Goal: Information Seeking & Learning: Learn about a topic

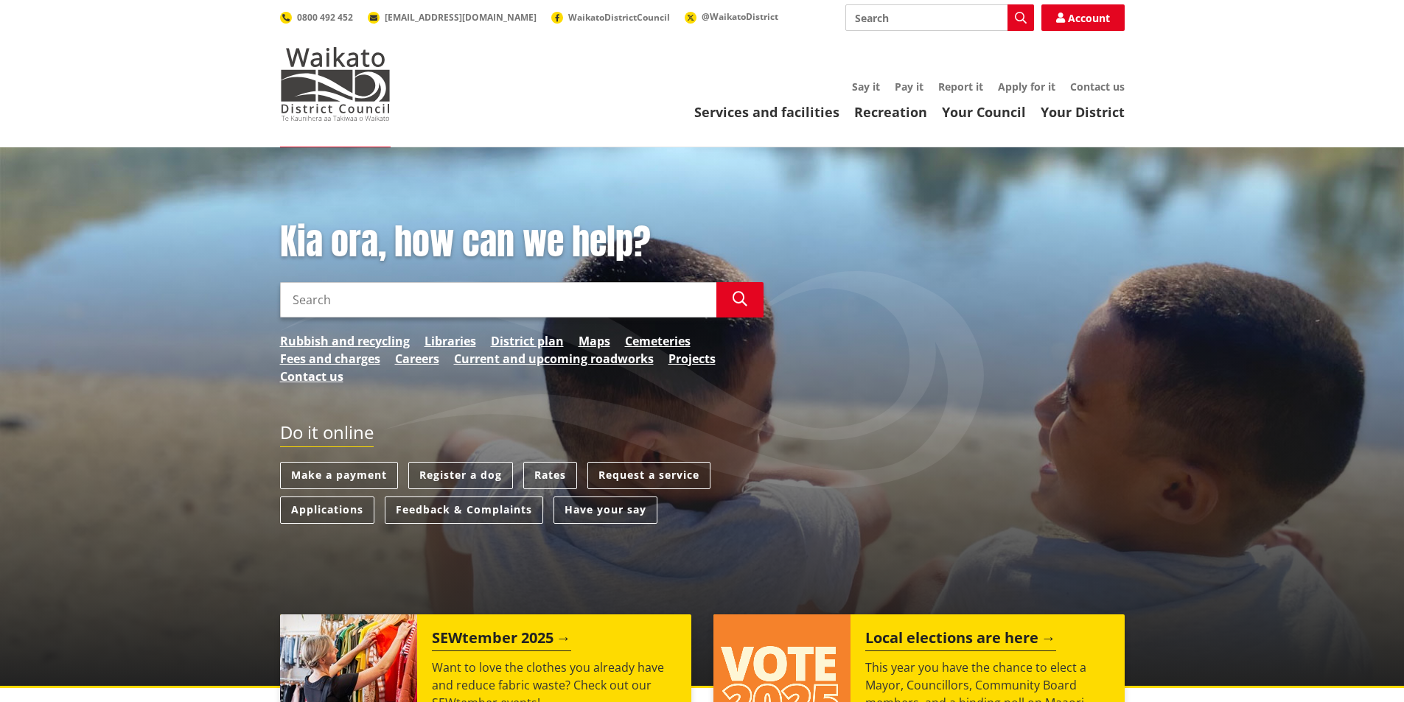
click at [328, 309] on input "Search" at bounding box center [498, 299] width 436 height 35
click at [346, 300] on input "Search" at bounding box center [498, 299] width 436 height 35
type input "flood plain"
